Goal: Task Accomplishment & Management: Complete application form

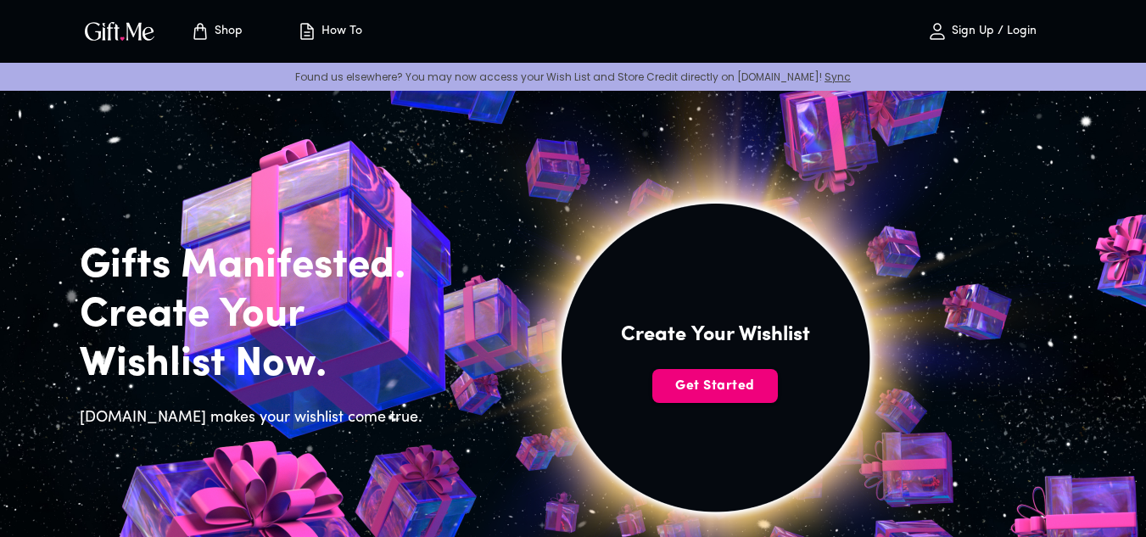
click at [692, 378] on span "Get Started" at bounding box center [715, 386] width 126 height 19
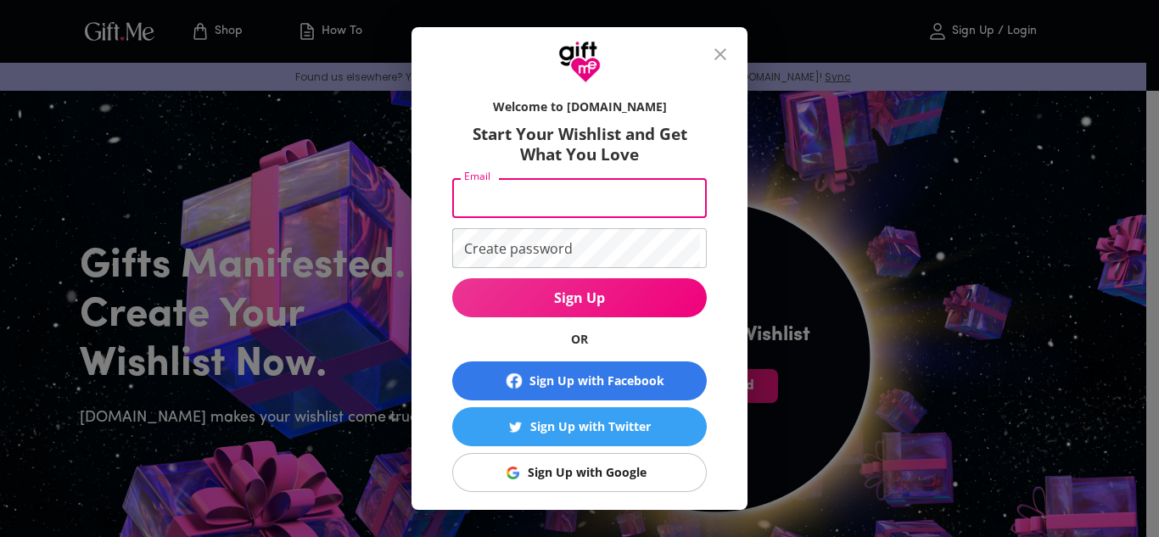
click at [598, 212] on input "Email" at bounding box center [576, 198] width 248 height 40
type input "[EMAIL_ADDRESS][DOMAIN_NAME]"
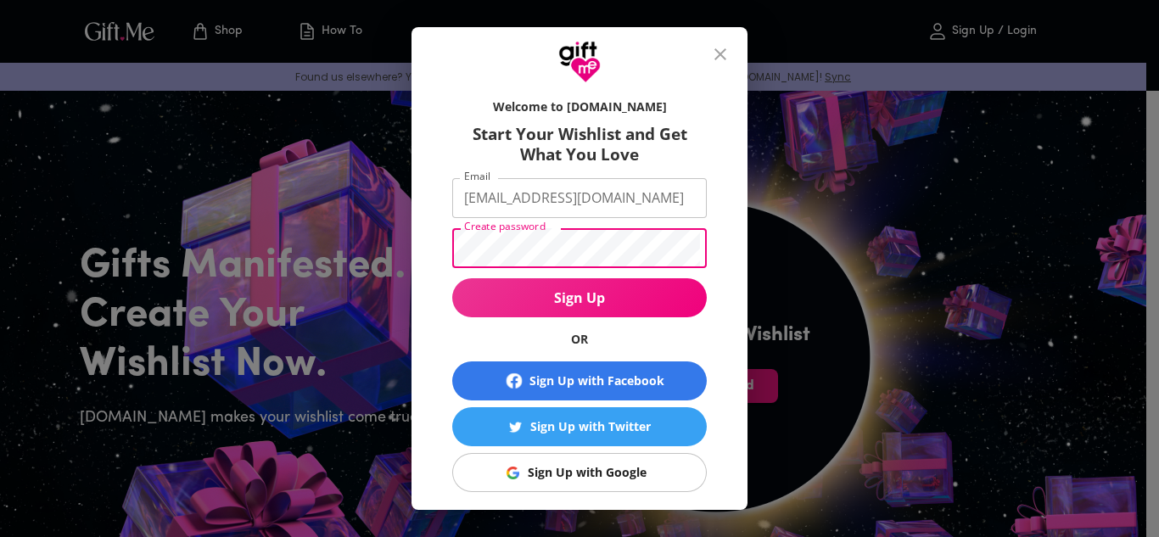
click at [581, 299] on span "Sign Up" at bounding box center [579, 297] width 255 height 19
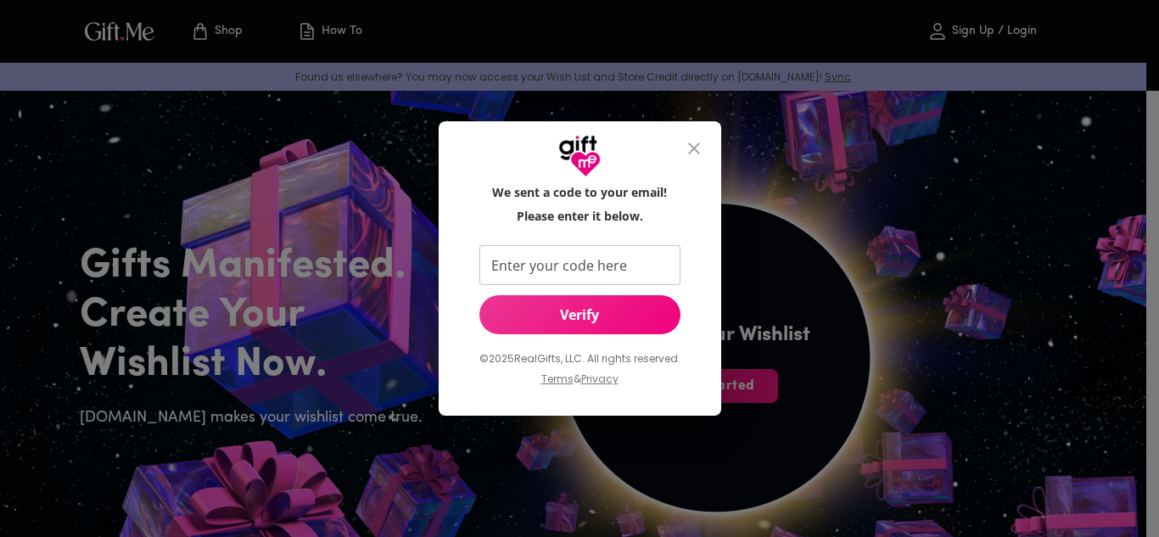
click at [596, 272] on input "Enter your code here" at bounding box center [576, 265] width 194 height 40
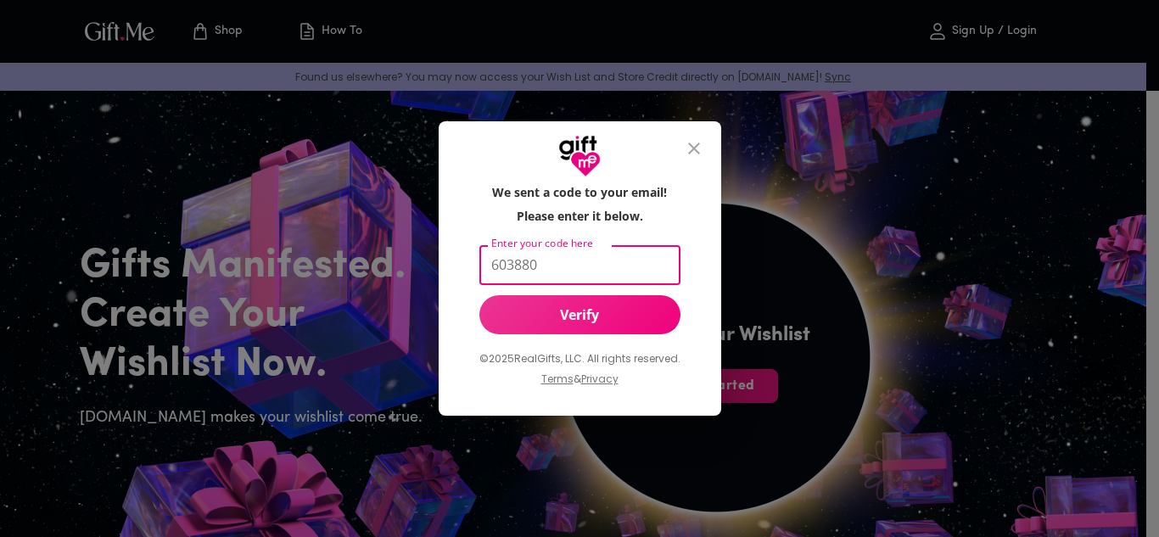
type input "603880"
click at [607, 305] on button "Verify" at bounding box center [579, 314] width 201 height 39
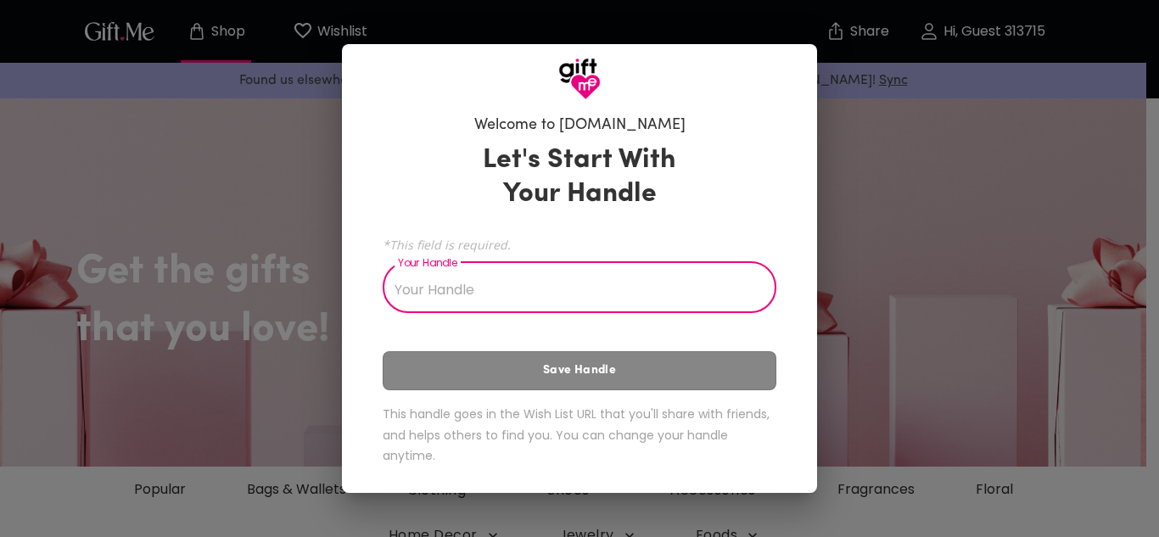
click at [609, 309] on input "Your Handle" at bounding box center [570, 290] width 375 height 48
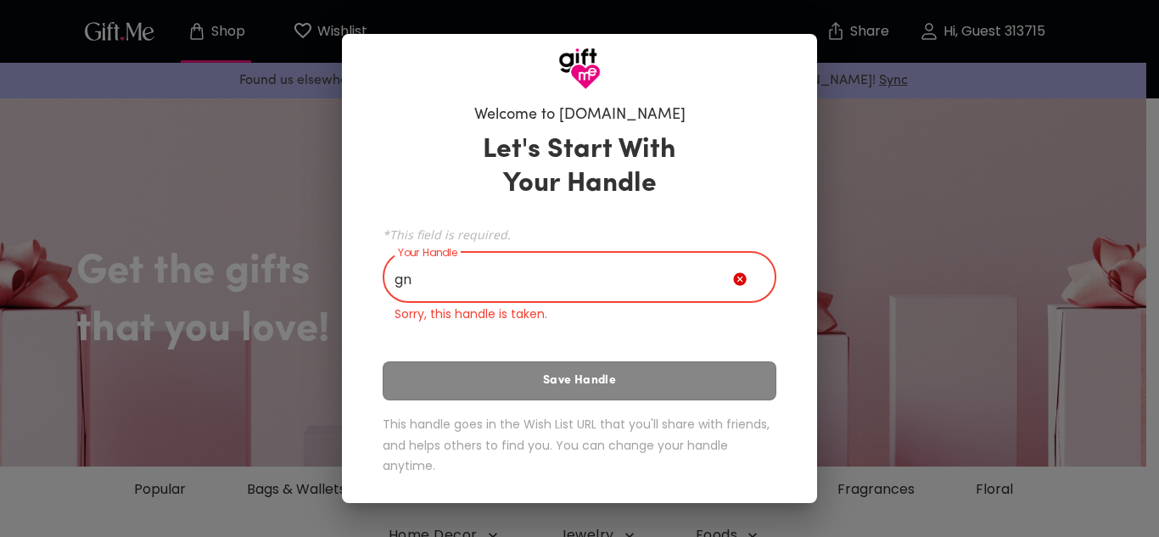
type input "g"
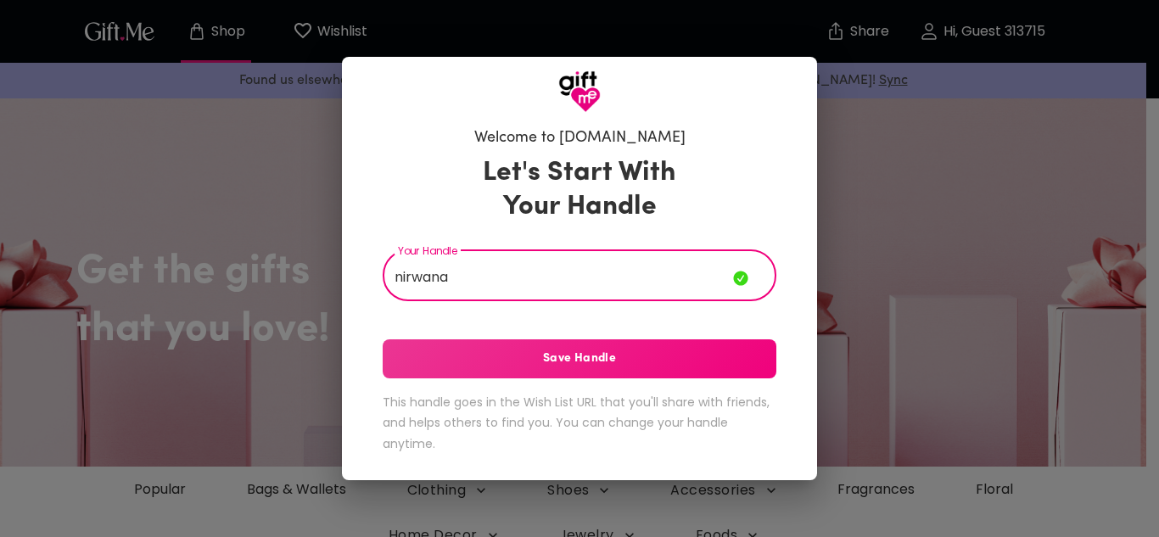
type input "nirwana"
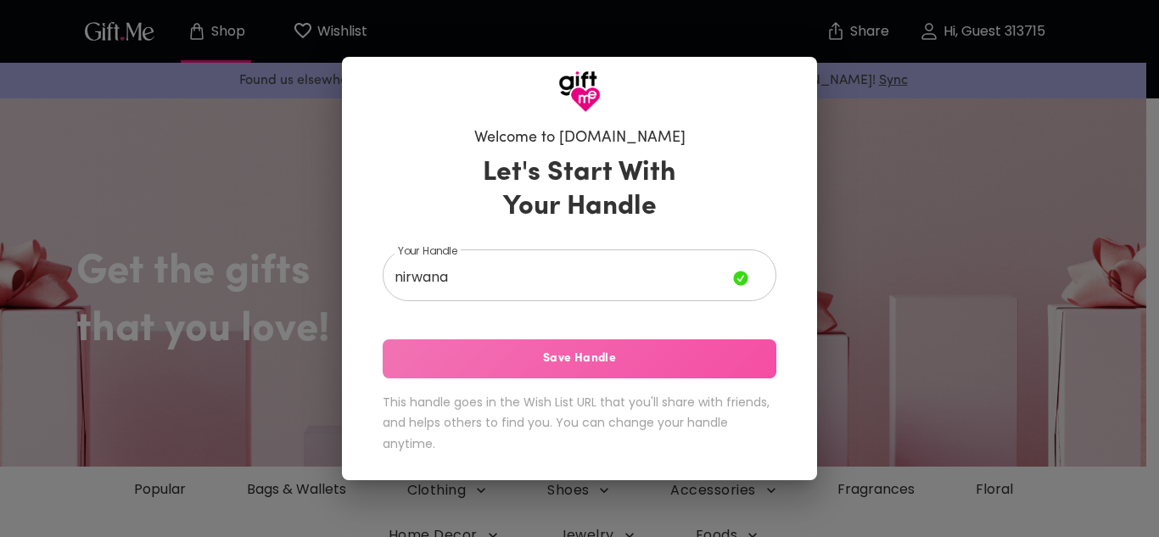
click at [609, 357] on span "Save Handle" at bounding box center [580, 359] width 394 height 19
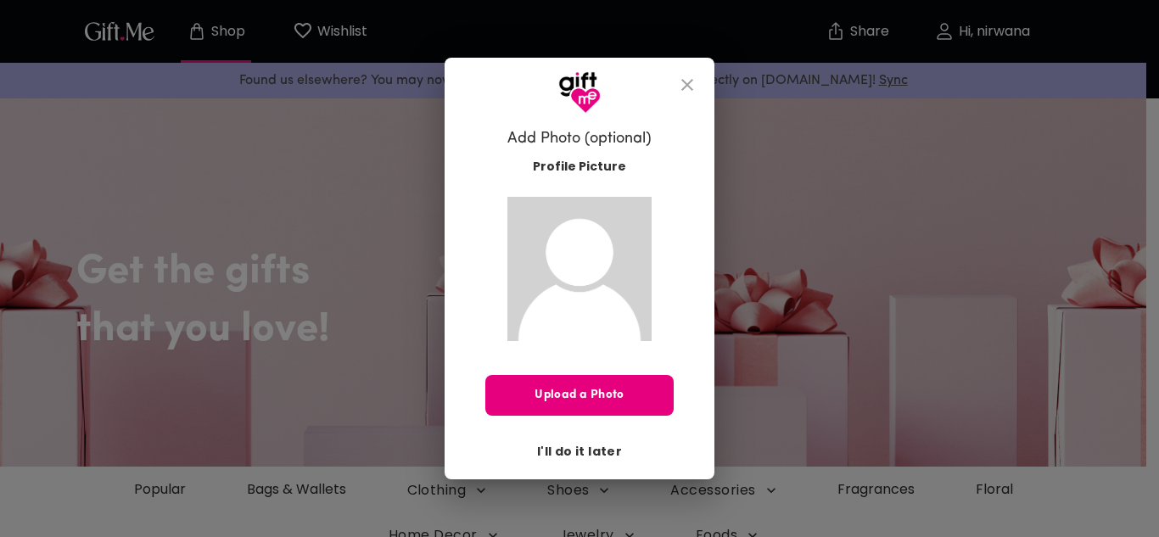
click at [593, 453] on span "I'll do it later" at bounding box center [579, 451] width 85 height 19
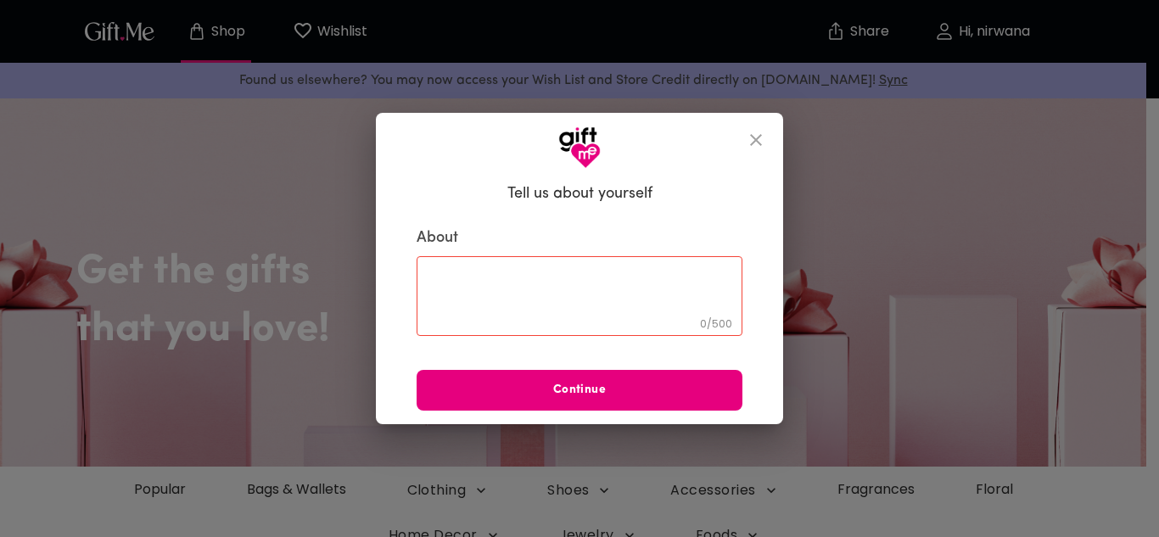
click at [758, 137] on icon "close" at bounding box center [756, 140] width 20 height 20
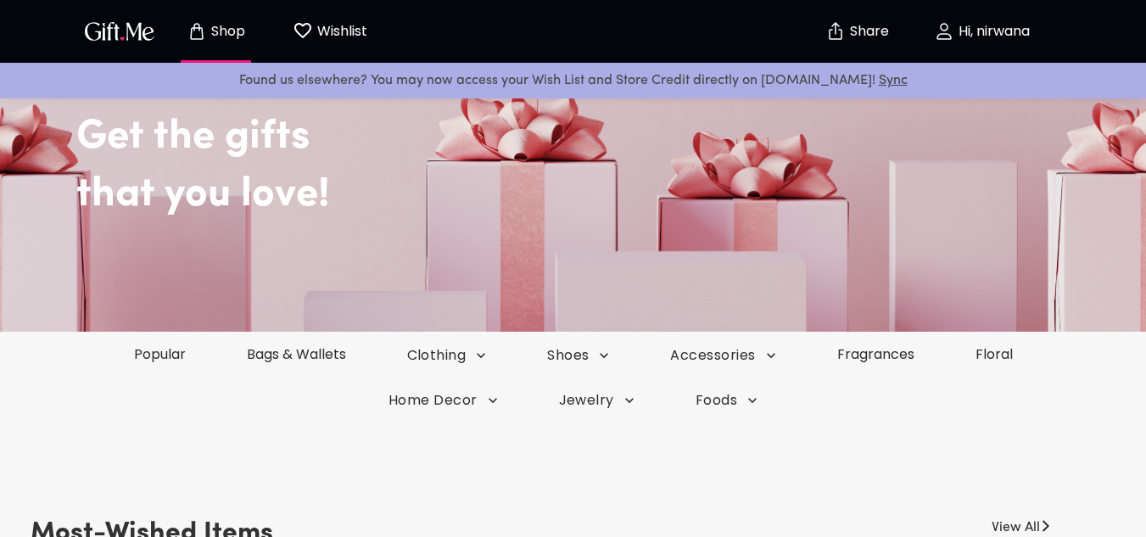
scroll to position [136, 0]
